Goal: Task Accomplishment & Management: Use online tool/utility

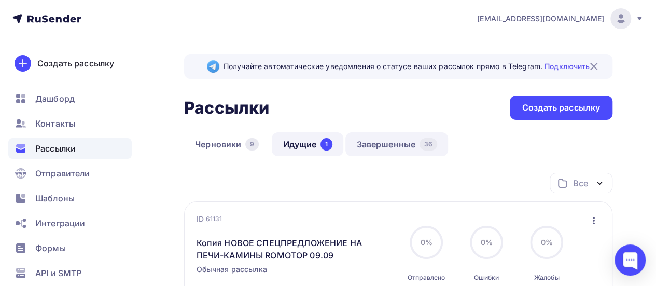
click at [372, 140] on link "Завершенные 36" at bounding box center [396, 144] width 103 height 24
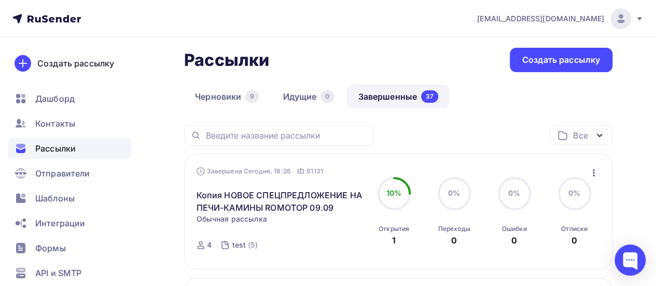
scroll to position [62, 0]
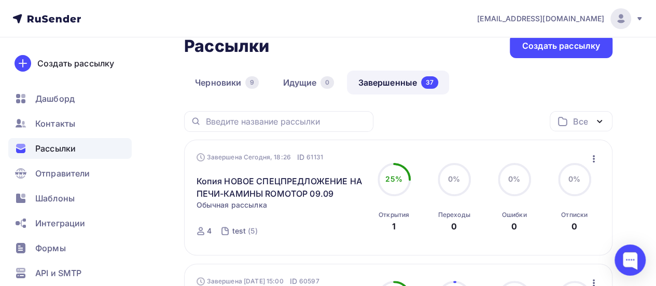
click at [593, 160] on icon "button" at bounding box center [594, 159] width 12 height 12
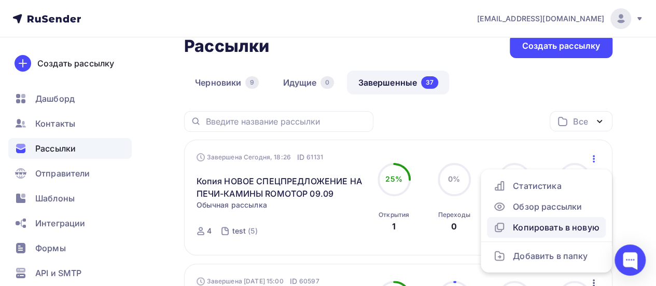
click at [525, 226] on div "Копировать в новую" at bounding box center [546, 227] width 106 height 12
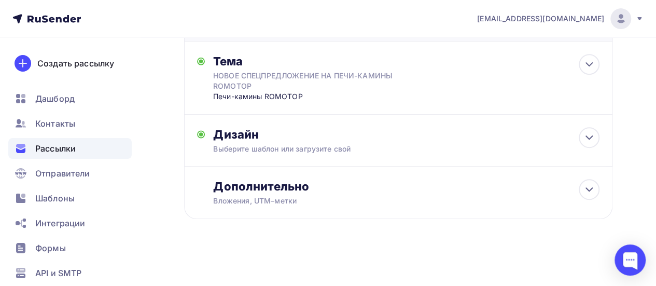
scroll to position [130, 0]
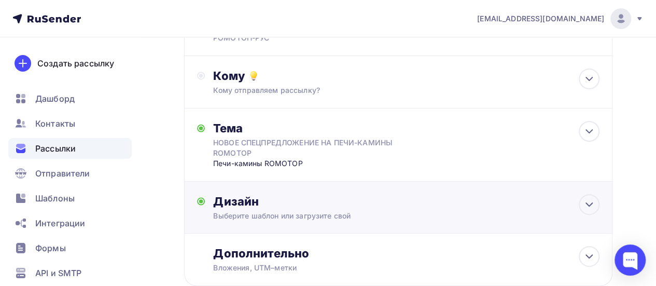
click at [366, 207] on div "Дизайн" at bounding box center [406, 201] width 386 height 15
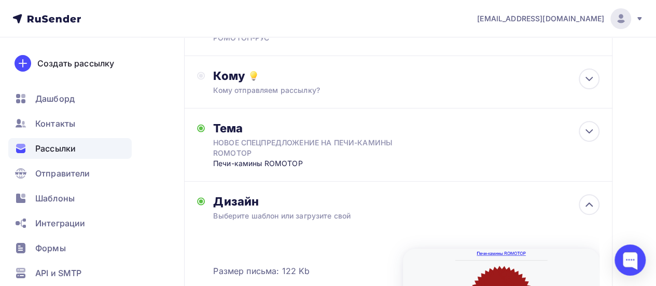
click at [366, 207] on div "Дизайн" at bounding box center [406, 201] width 386 height 15
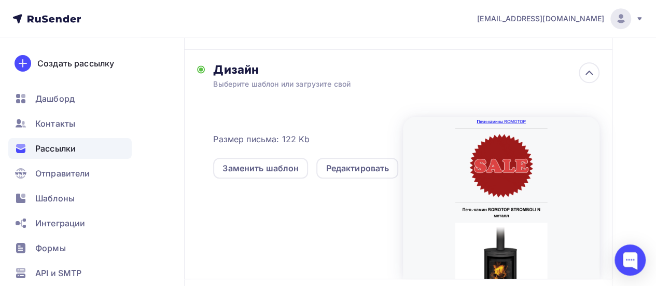
scroll to position [283, 0]
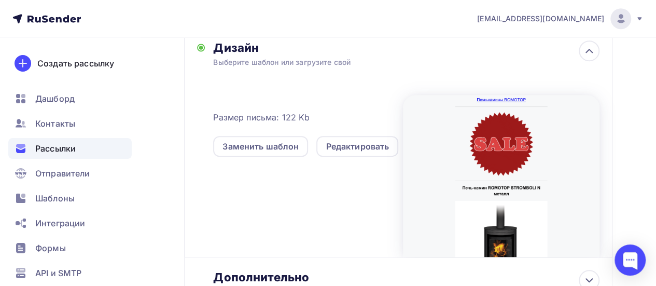
click at [513, 165] on div at bounding box center [501, 176] width 197 height 162
click at [367, 144] on div "Редактировать" at bounding box center [357, 146] width 63 height 12
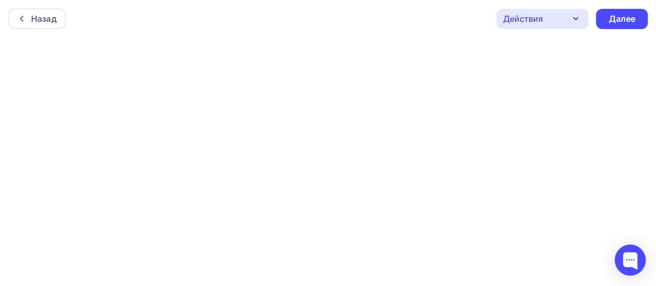
scroll to position [3, 0]
click at [630, 20] on div "Далее" at bounding box center [621, 16] width 27 height 12
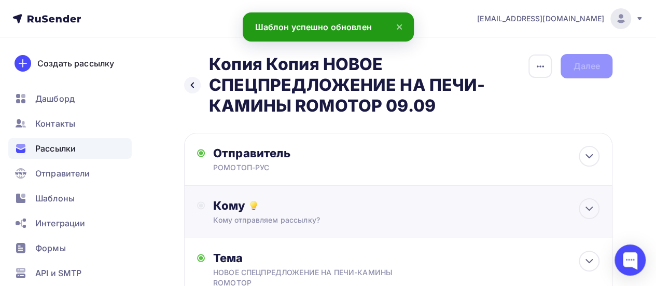
click at [328, 216] on div "Кому отправляем рассылку?" at bounding box center [387, 220] width 348 height 10
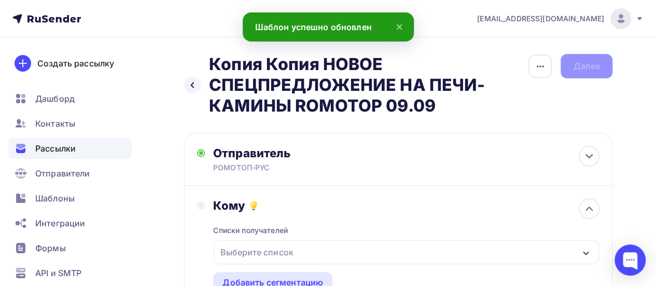
click at [294, 260] on div "Выберите список" at bounding box center [256, 252] width 81 height 19
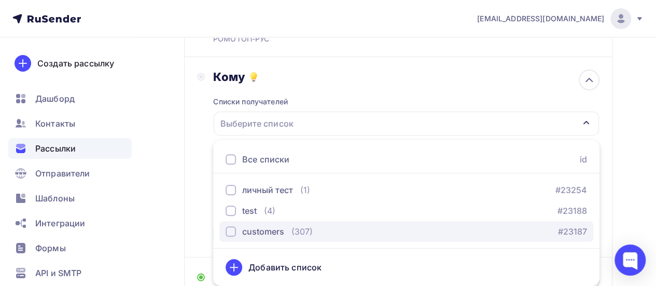
click at [244, 240] on button "customers (307) #23187" at bounding box center [406, 231] width 374 height 21
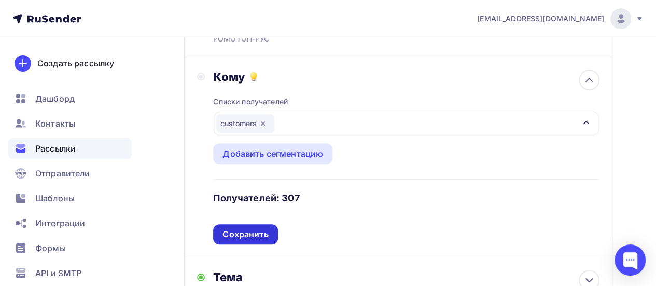
click at [243, 232] on div "Сохранить" at bounding box center [246, 234] width 46 height 12
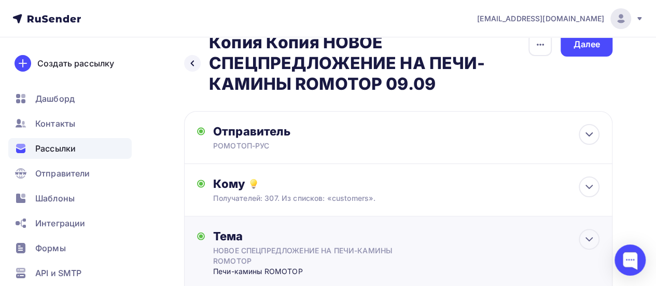
scroll to position [22, 0]
click at [588, 44] on div "Далее" at bounding box center [586, 44] width 27 height 12
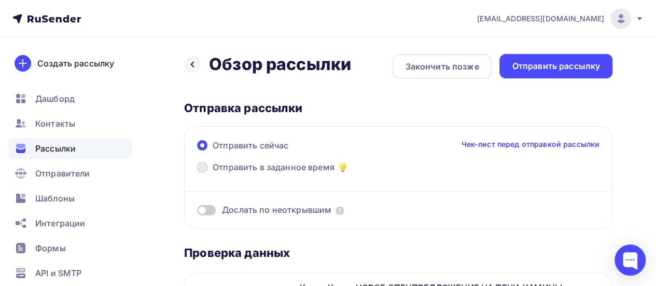
click at [237, 167] on span "Отправить в заданное время" at bounding box center [274, 167] width 122 height 12
click at [213, 173] on input "Отправить в заданное время" at bounding box center [213, 173] width 0 height 0
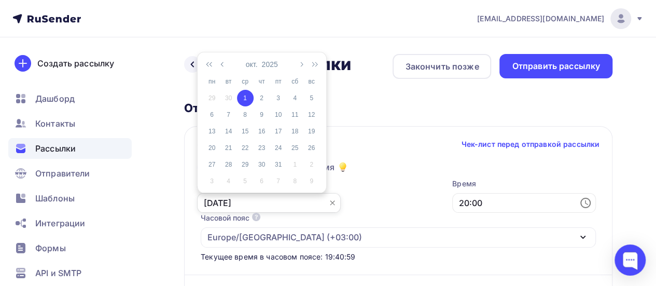
click at [306, 205] on input "[DATE]" at bounding box center [269, 203] width 144 height 20
click at [259, 96] on div "2" at bounding box center [262, 97] width 17 height 9
type input "[DATE]"
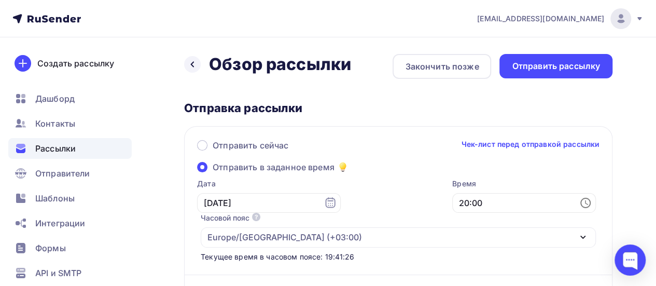
click at [583, 213] on div "Часовой пояс По умолчанию используется часовой пояс из настроек вашего акаунта …" at bounding box center [398, 230] width 395 height 35
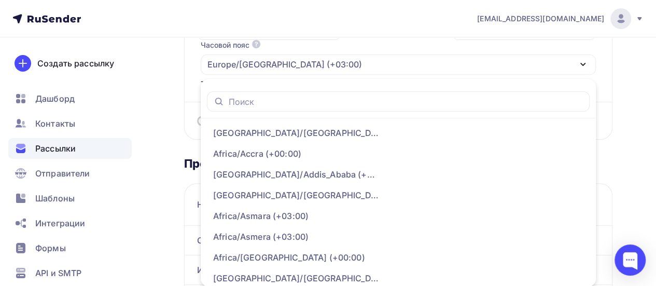
click at [636, 93] on div "Назад Обзор рассылки Обзор рассылки Закончить позже Отправить рассылку Отправка…" at bounding box center [328, 269] width 656 height 809
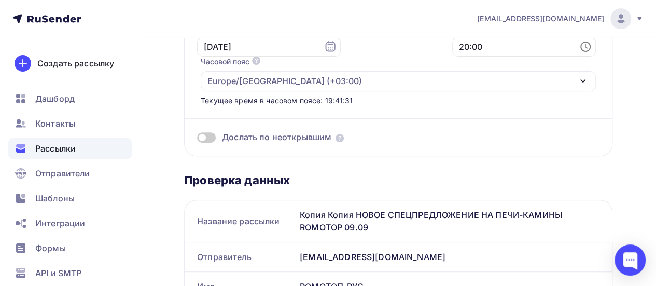
scroll to position [0, 0]
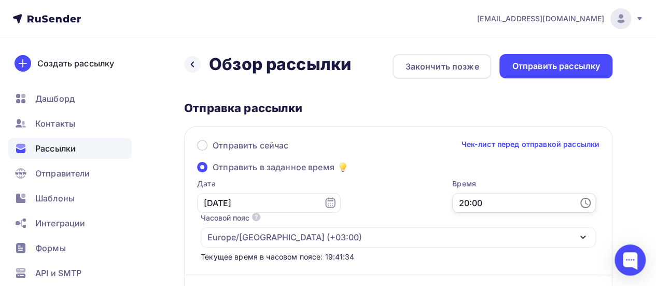
click at [487, 202] on input "20:00" at bounding box center [524, 203] width 144 height 20
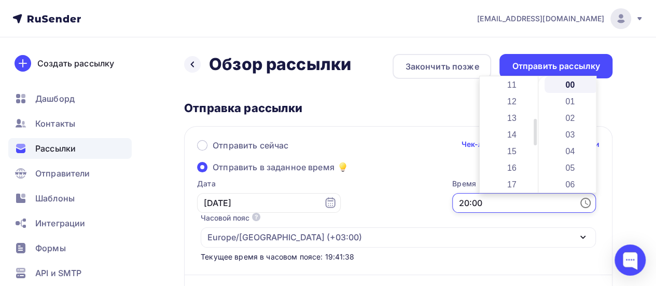
scroll to position [181, 0]
click at [511, 103] on li "12" at bounding box center [512, 103] width 53 height 17
type input "12:00"
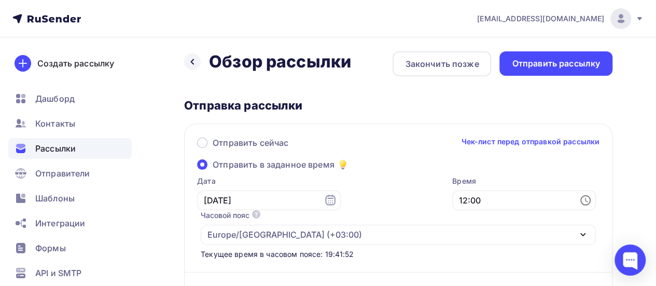
scroll to position [2, 0]
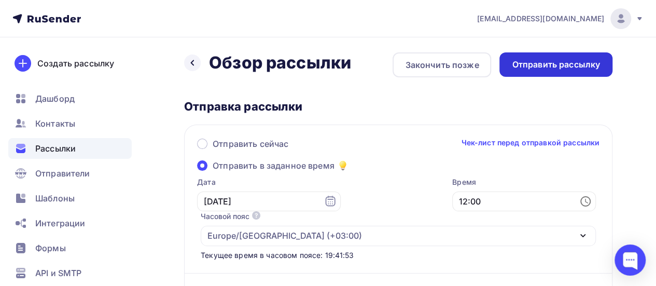
click at [557, 74] on div "Отправить рассылку" at bounding box center [556, 64] width 113 height 24
